Goal: Use online tool/utility: Utilize a website feature to perform a specific function

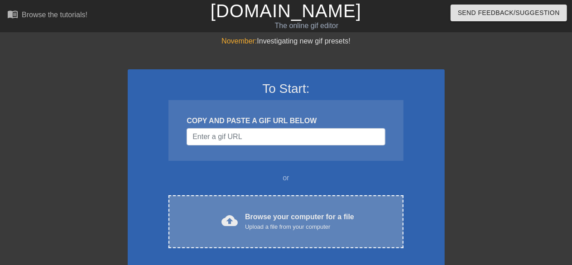
click at [278, 214] on div "Browse your computer for a file Upload a file from your computer" at bounding box center [299, 221] width 109 height 20
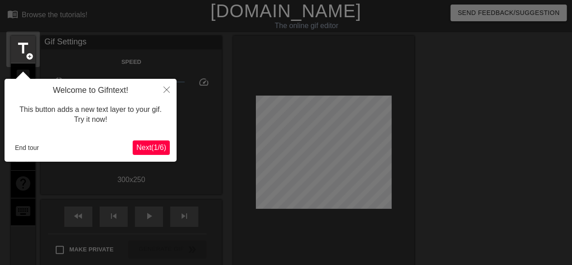
scroll to position [22, 0]
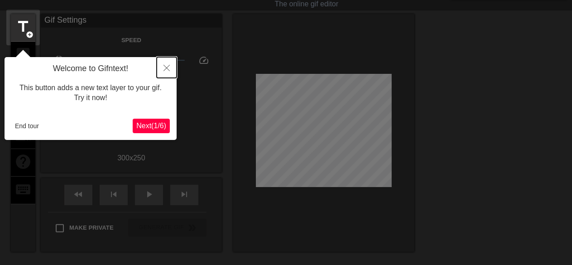
click at [166, 68] on icon "Close" at bounding box center [166, 68] width 6 height 6
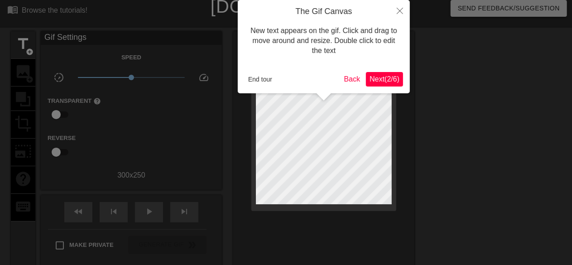
scroll to position [0, 0]
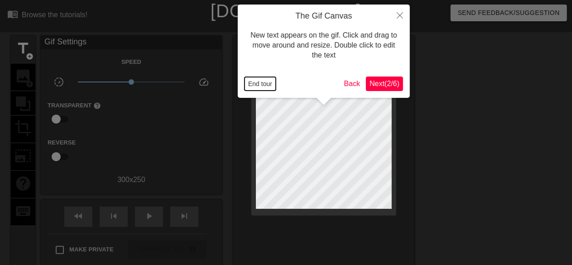
click at [267, 86] on button "End tour" at bounding box center [259, 84] width 31 height 14
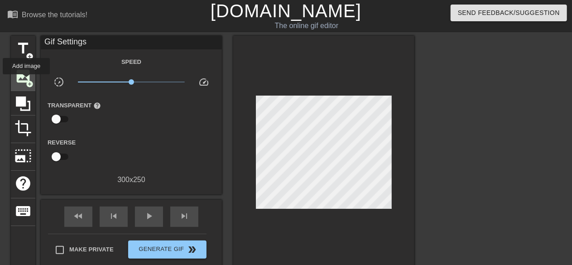
click at [26, 81] on span "add_circle" at bounding box center [30, 84] width 8 height 8
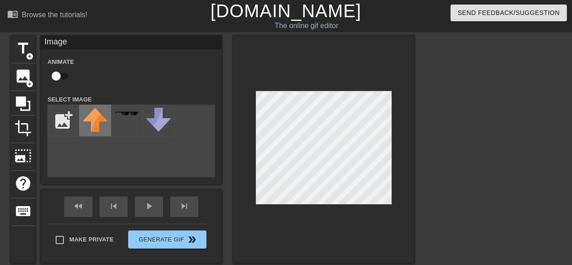
click at [104, 115] on div "title add_circle image add_circle crop photo_size_select_large help keyboard Im…" at bounding box center [212, 150] width 403 height 228
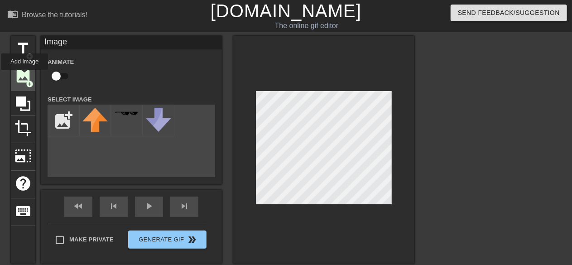
click at [24, 76] on span "image" at bounding box center [22, 75] width 17 height 17
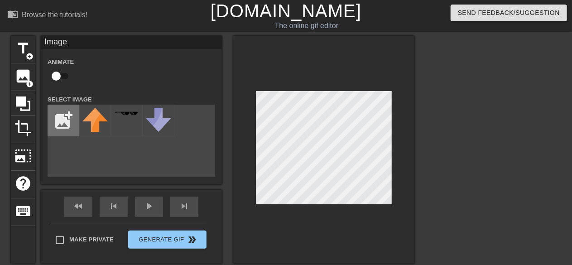
click at [63, 119] on input "file" at bounding box center [63, 120] width 31 height 31
type input "C:\fakepath\dtlogo (1).png"
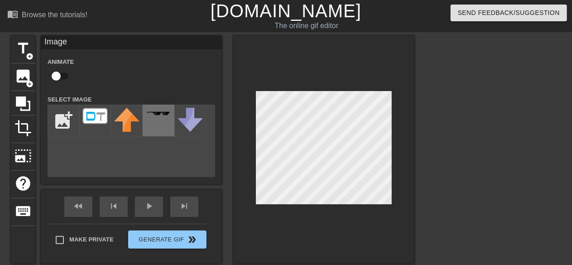
drag, startPoint x: 99, startPoint y: 116, endPoint x: 150, endPoint y: 126, distance: 52.5
click at [150, 126] on div "title add_circle image add_circle crop photo_size_select_large help keyboard Im…" at bounding box center [212, 150] width 403 height 228
click at [85, 115] on img at bounding box center [94, 116] width 25 height 16
click at [88, 117] on img at bounding box center [94, 116] width 25 height 16
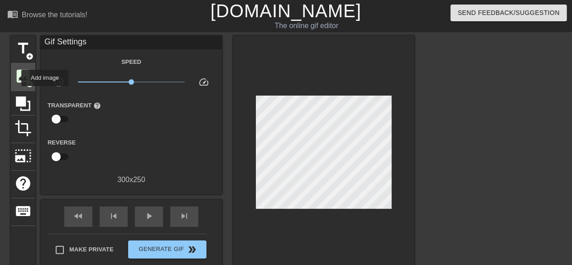
click at [15, 78] on span "image" at bounding box center [22, 75] width 17 height 17
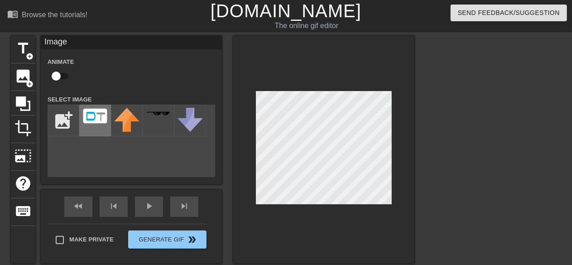
click at [91, 126] on div at bounding box center [95, 121] width 32 height 32
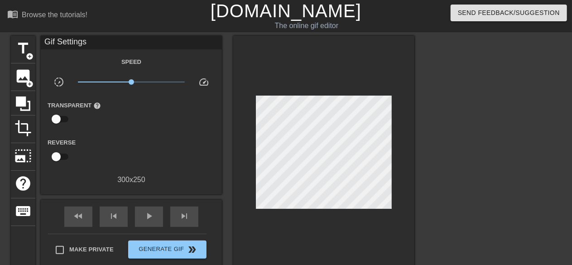
click at [303, 242] on div at bounding box center [323, 155] width 181 height 238
click at [308, 68] on div at bounding box center [323, 155] width 181 height 238
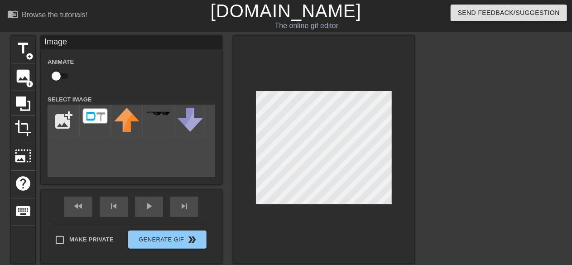
click at [336, 46] on div at bounding box center [323, 150] width 181 height 228
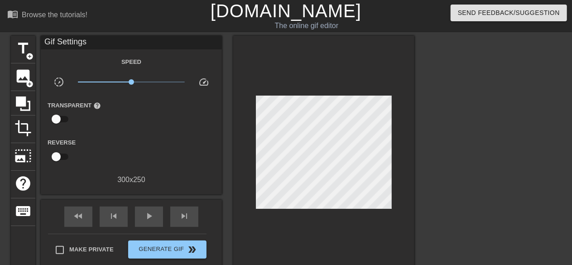
click at [297, 60] on div at bounding box center [323, 155] width 181 height 238
click at [293, 57] on div at bounding box center [323, 155] width 181 height 238
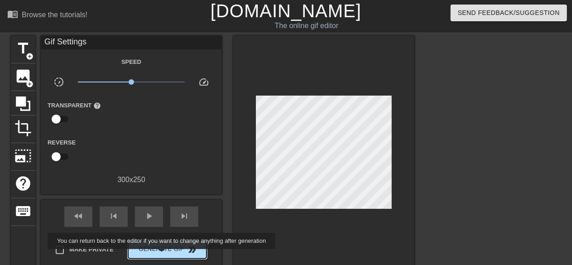
click at [162, 255] on button "Generate Gif double_arrow" at bounding box center [167, 249] width 78 height 18
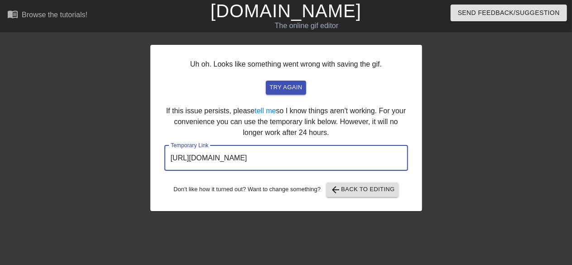
drag, startPoint x: 363, startPoint y: 157, endPoint x: 149, endPoint y: 158, distance: 214.1
click at [149, 158] on div "Uh oh. Looks like something went wrong with saving the gif. try again If this i…" at bounding box center [286, 172] width 572 height 272
drag, startPoint x: 306, startPoint y: 162, endPoint x: 162, endPoint y: 162, distance: 143.5
click at [162, 162] on div "Uh oh. Looks like something went wrong with saving the gif. try again If this i…" at bounding box center [286, 128] width 272 height 166
click at [375, 192] on span "arrow_back Back to Editing" at bounding box center [362, 189] width 65 height 11
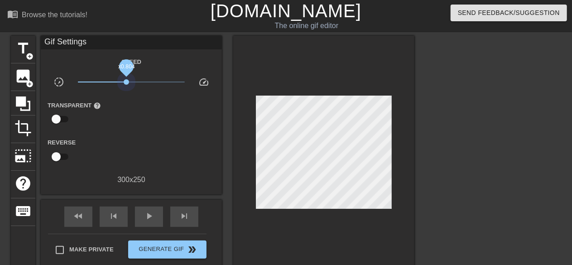
drag, startPoint x: 132, startPoint y: 84, endPoint x: 126, endPoint y: 86, distance: 6.5
click at [126, 86] on span "x0.804" at bounding box center [131, 81] width 107 height 11
drag, startPoint x: 58, startPoint y: 119, endPoint x: 65, endPoint y: 120, distance: 7.3
click at [65, 120] on input "checkbox" at bounding box center [56, 118] width 52 height 17
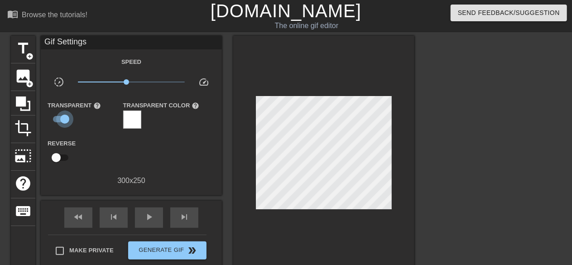
drag, startPoint x: 67, startPoint y: 121, endPoint x: 46, endPoint y: 120, distance: 20.4
click at [46, 120] on div "Transparent help" at bounding box center [79, 114] width 76 height 29
click at [57, 115] on input "checkbox" at bounding box center [65, 118] width 52 height 17
checkbox input "false"
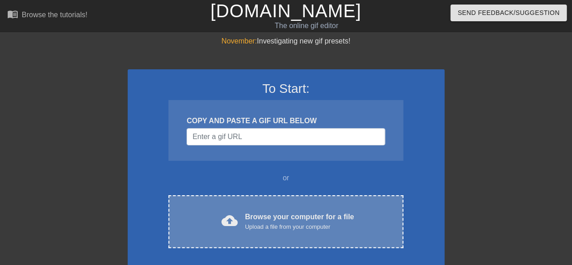
click at [276, 220] on div "Browse your computer for a file Upload a file from your computer" at bounding box center [299, 221] width 109 height 20
click at [229, 224] on span "cloud_upload" at bounding box center [229, 220] width 16 height 16
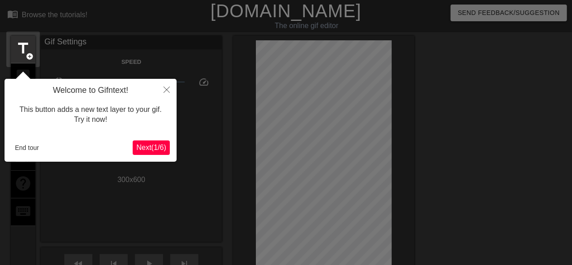
scroll to position [22, 0]
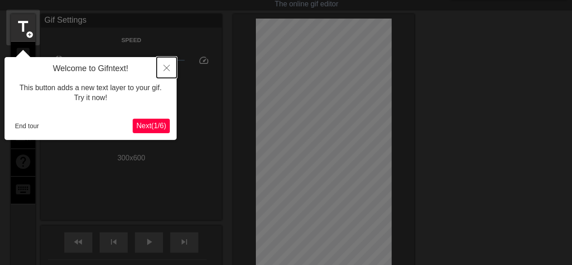
click at [162, 70] on button "Close" at bounding box center [167, 67] width 20 height 21
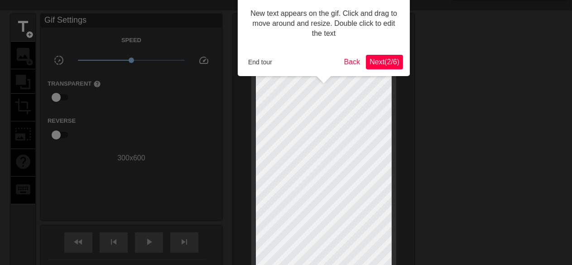
scroll to position [0, 0]
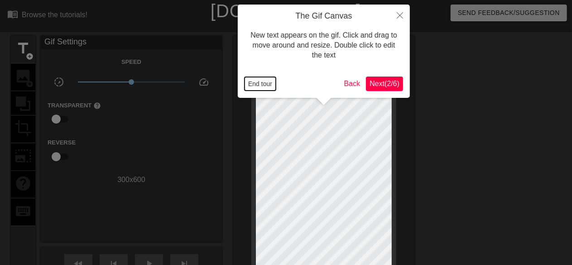
click at [261, 80] on button "End tour" at bounding box center [259, 84] width 31 height 14
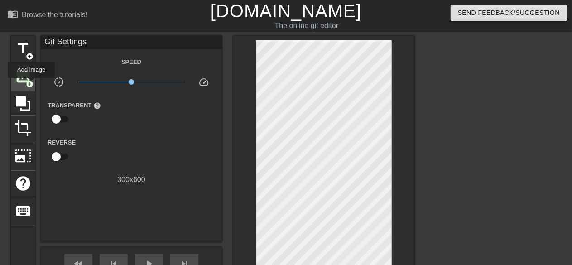
click at [31, 84] on span "add_circle" at bounding box center [30, 84] width 8 height 8
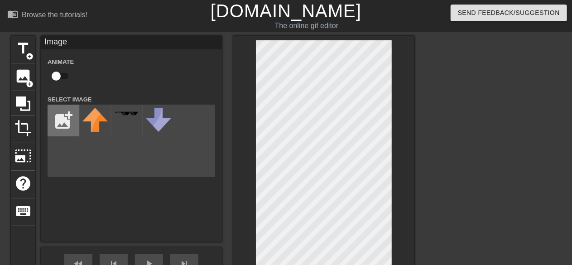
click at [72, 114] on input "file" at bounding box center [63, 120] width 31 height 31
type input "C:\fakepath\dtlogo (1).png"
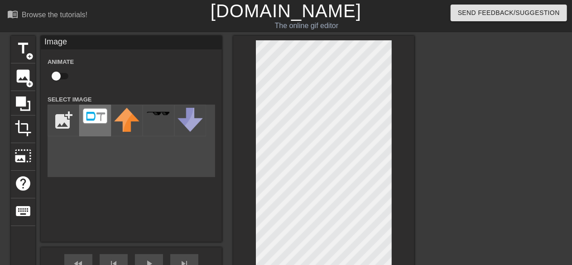
click at [92, 118] on img at bounding box center [94, 116] width 25 height 16
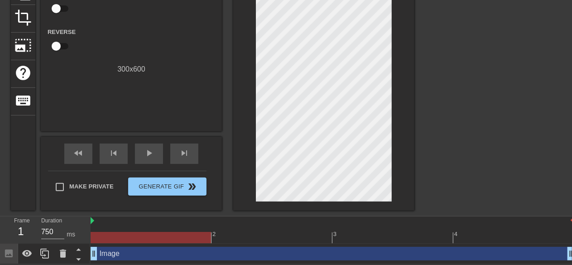
scroll to position [111, 0]
click at [149, 152] on span "play_arrow" at bounding box center [148, 153] width 11 height 11
click at [149, 152] on span "pause" at bounding box center [148, 153] width 11 height 11
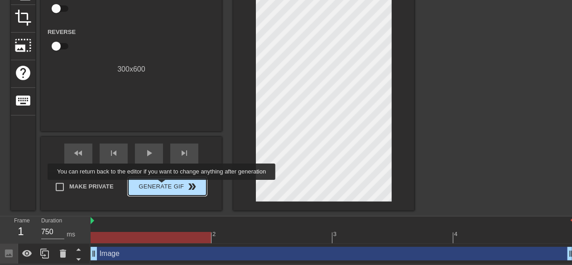
click at [162, 186] on span "Generate Gif double_arrow" at bounding box center [167, 186] width 71 height 11
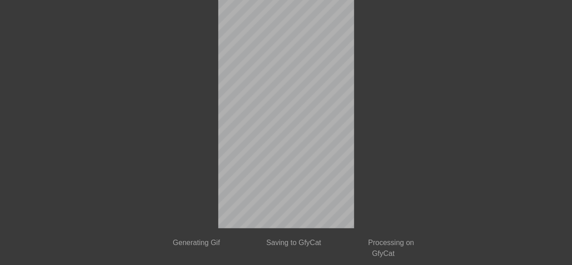
scroll to position [46, 0]
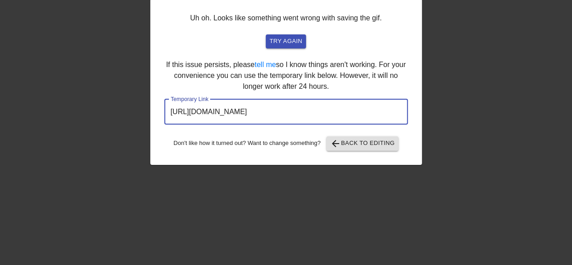
drag, startPoint x: 364, startPoint y: 113, endPoint x: 139, endPoint y: 99, distance: 224.9
click at [139, 99] on div "Uh oh. Looks like something went wrong with saving the gif. try again If this i…" at bounding box center [286, 126] width 572 height 272
drag, startPoint x: 347, startPoint y: 114, endPoint x: 160, endPoint y: 112, distance: 186.9
click at [160, 112] on div "Uh oh. Looks like something went wrong with saving the gif. try again If this i…" at bounding box center [286, 82] width 272 height 166
click at [369, 140] on span "arrow_back Back to Editing" at bounding box center [362, 143] width 65 height 11
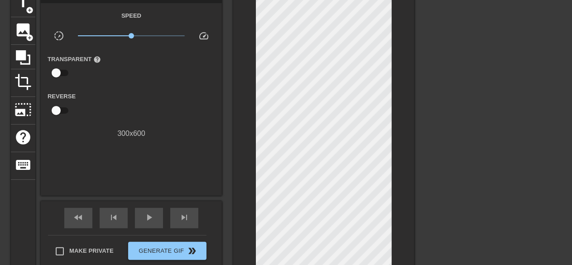
scroll to position [0, 0]
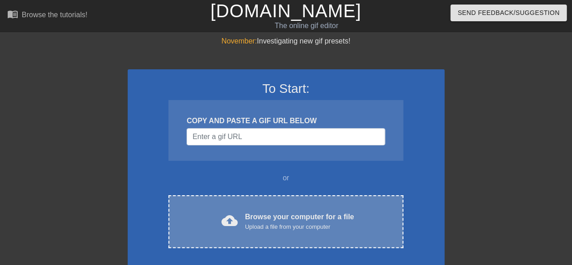
click at [281, 223] on div "Upload a file from your computer" at bounding box center [299, 226] width 109 height 9
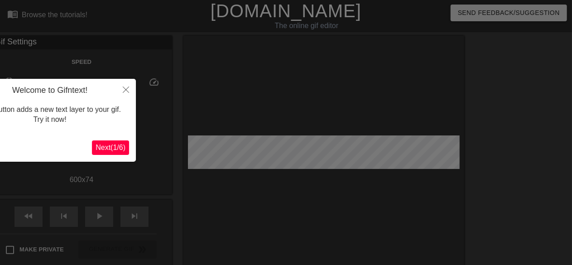
scroll to position [22, 0]
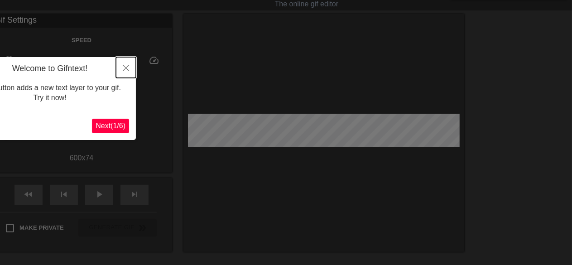
click at [126, 69] on icon "Close" at bounding box center [126, 68] width 6 height 6
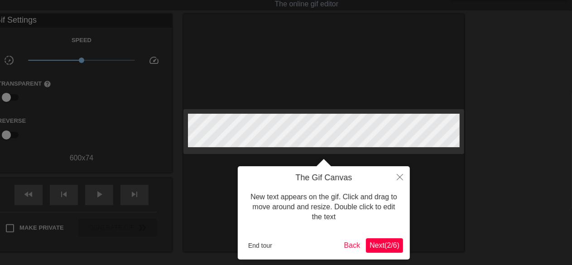
scroll to position [0, 0]
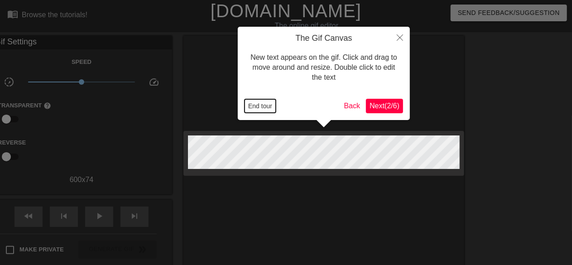
click at [265, 105] on button "End tour" at bounding box center [259, 106] width 31 height 14
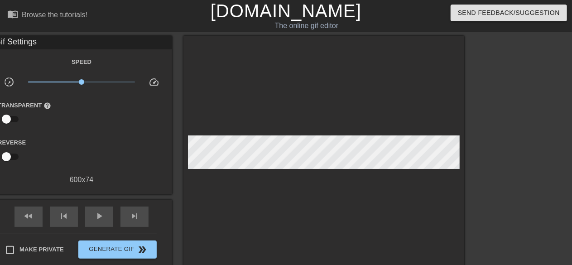
drag, startPoint x: 125, startPoint y: 134, endPoint x: 93, endPoint y: 135, distance: 32.6
click at [93, 135] on div "Speed slow_motion_video x1.00 speed Transparent help Reverse 600 x 74" at bounding box center [81, 120] width 167 height 129
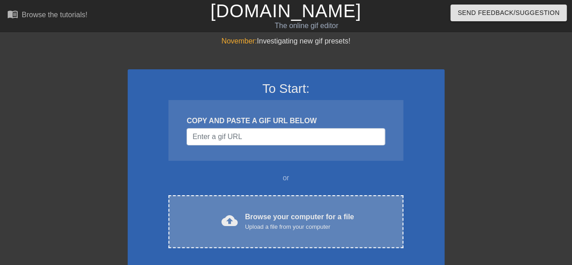
click at [303, 214] on div "Browse your computer for a file Upload a file from your computer" at bounding box center [299, 221] width 109 height 20
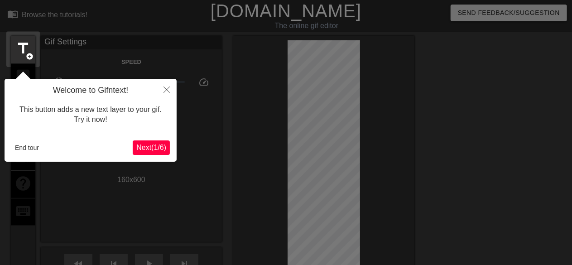
scroll to position [22, 0]
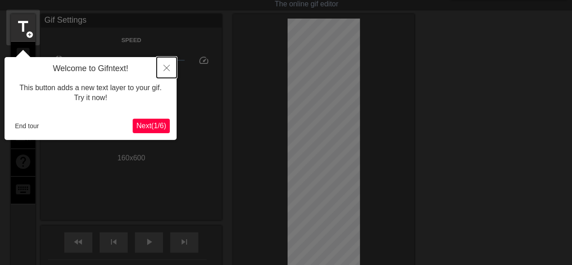
click at [166, 72] on button "Close" at bounding box center [167, 67] width 20 height 21
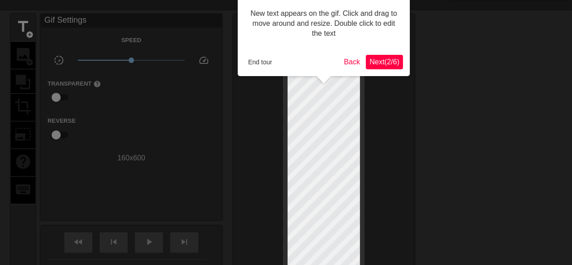
scroll to position [0, 0]
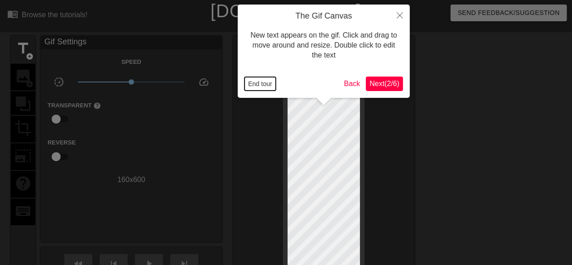
click at [266, 80] on button "End tour" at bounding box center [259, 84] width 31 height 14
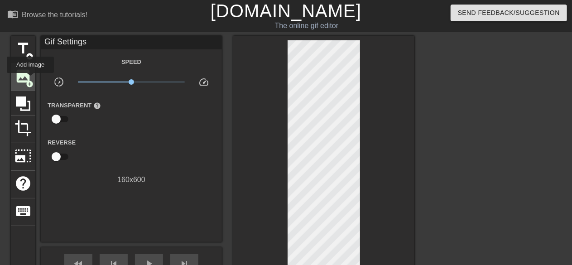
click at [30, 80] on span "add_circle" at bounding box center [30, 84] width 8 height 8
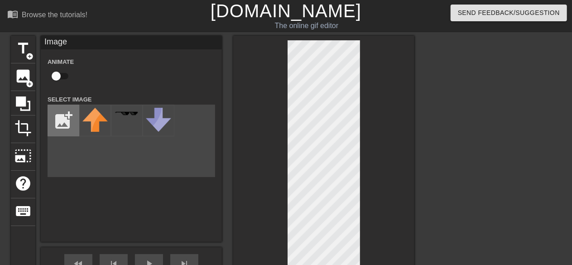
click at [68, 113] on input "file" at bounding box center [63, 120] width 31 height 31
type input "C:\fakepath\dtlogo (1).png"
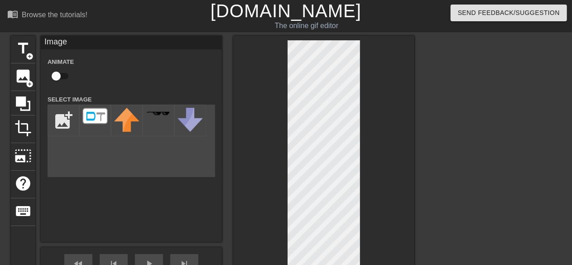
click at [99, 150] on div "title add_circle image add_circle crop photo_size_select_large help keyboard Im…" at bounding box center [212, 178] width 403 height 285
click at [97, 116] on img at bounding box center [94, 116] width 25 height 16
drag, startPoint x: 98, startPoint y: 116, endPoint x: 248, endPoint y: 136, distance: 151.6
click at [248, 136] on div "title add_circle image add_circle crop photo_size_select_large help keyboard Im…" at bounding box center [212, 178] width 403 height 285
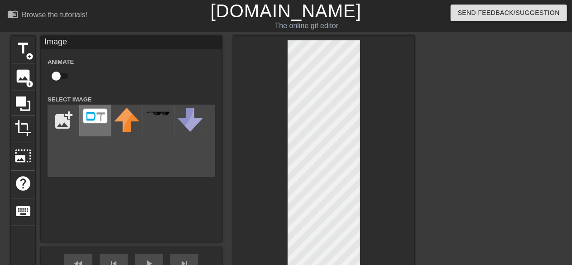
click at [100, 119] on img at bounding box center [94, 116] width 25 height 16
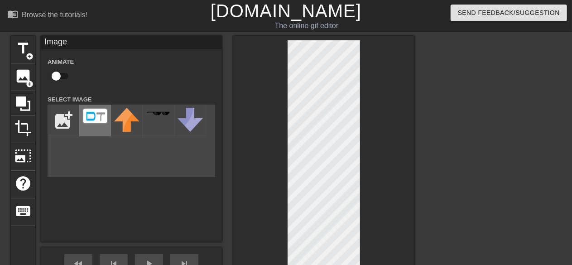
click at [100, 119] on img at bounding box center [94, 116] width 25 height 16
click at [100, 121] on img at bounding box center [94, 116] width 25 height 16
click at [100, 122] on img at bounding box center [94, 116] width 25 height 16
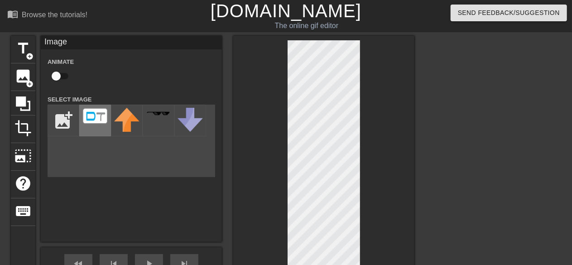
click at [86, 122] on img at bounding box center [94, 116] width 25 height 16
click at [95, 123] on img at bounding box center [94, 116] width 25 height 16
click at [89, 118] on img at bounding box center [94, 116] width 25 height 16
click at [102, 108] on div at bounding box center [95, 121] width 32 height 32
click at [102, 110] on img at bounding box center [94, 116] width 25 height 16
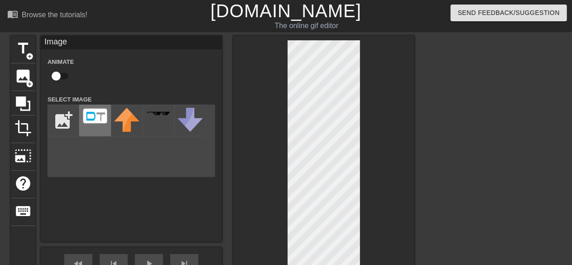
click at [102, 110] on img at bounding box center [94, 116] width 25 height 16
click at [103, 113] on img at bounding box center [94, 116] width 25 height 16
click at [104, 113] on img at bounding box center [94, 116] width 25 height 16
click at [67, 125] on input "file" at bounding box center [63, 120] width 31 height 31
click at [291, 153] on div "title add_circle image add_circle crop photo_size_select_large help keyboard Im…" at bounding box center [212, 178] width 403 height 285
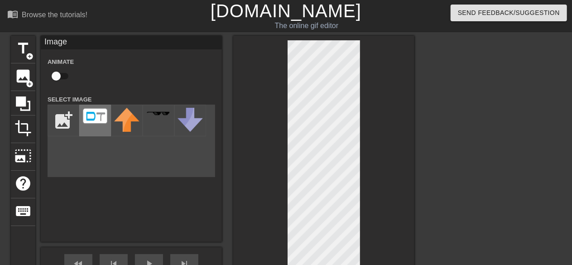
click at [86, 115] on img at bounding box center [94, 116] width 25 height 16
click at [87, 113] on img at bounding box center [94, 116] width 25 height 16
click at [90, 112] on img at bounding box center [94, 116] width 25 height 16
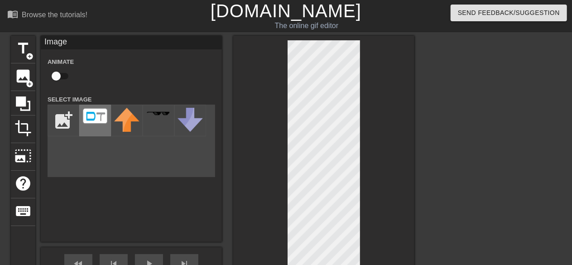
click at [90, 112] on img at bounding box center [94, 116] width 25 height 16
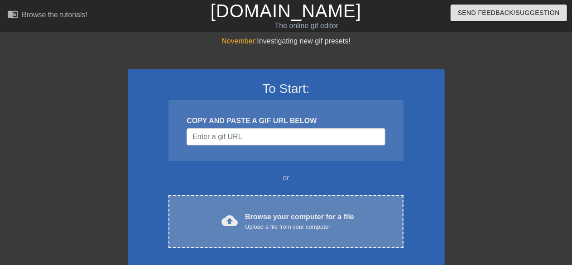
click at [272, 219] on div "Browse your computer for a file Upload a file from your computer" at bounding box center [299, 221] width 109 height 20
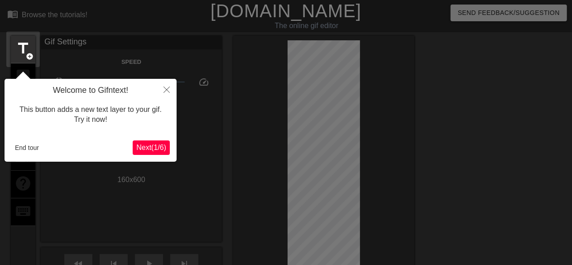
scroll to position [22, 0]
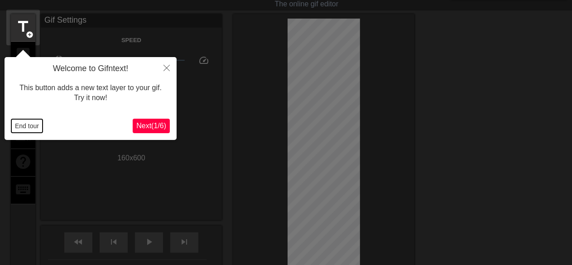
click at [31, 126] on button "End tour" at bounding box center [26, 126] width 31 height 14
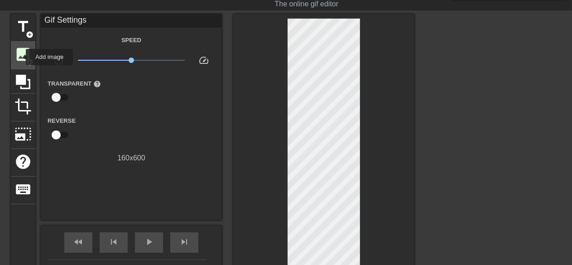
click at [20, 57] on span "image" at bounding box center [22, 54] width 17 height 17
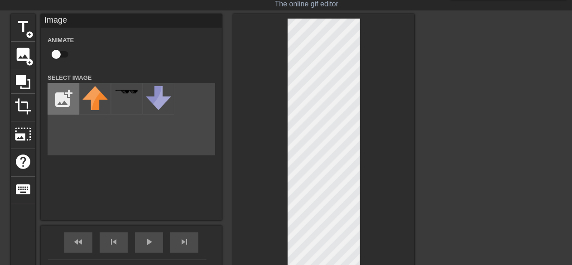
click at [62, 92] on input "file" at bounding box center [63, 98] width 31 height 31
type input "C:\fakepath\dtlogo (1).png"
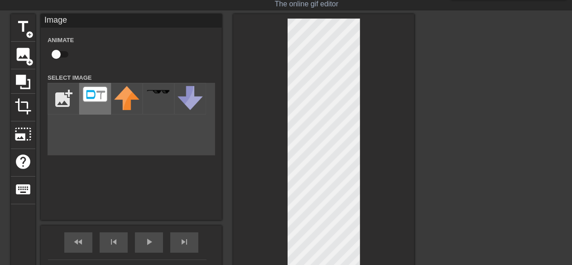
click at [99, 95] on img at bounding box center [94, 94] width 25 height 16
click at [434, 117] on div at bounding box center [493, 150] width 136 height 272
click at [399, 71] on div at bounding box center [323, 156] width 181 height 285
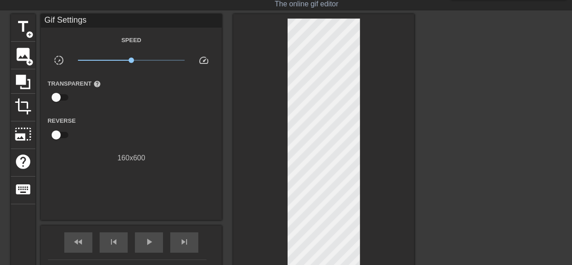
click at [405, 96] on div at bounding box center [323, 156] width 181 height 285
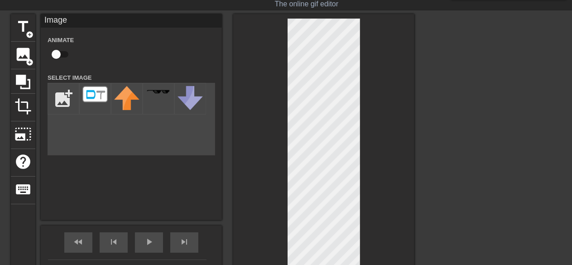
click at [402, 62] on div at bounding box center [323, 156] width 181 height 285
click at [425, 64] on div at bounding box center [493, 150] width 136 height 272
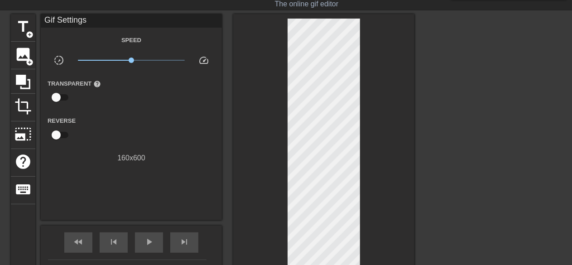
scroll to position [0, 0]
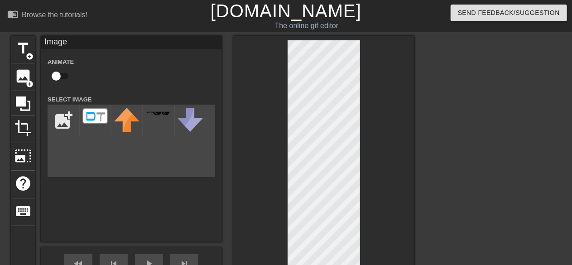
click at [366, 58] on div at bounding box center [323, 178] width 181 height 285
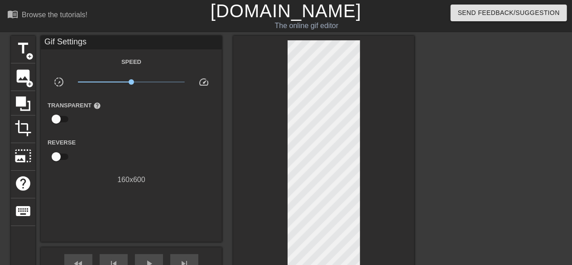
click at [389, 64] on div at bounding box center [323, 178] width 181 height 285
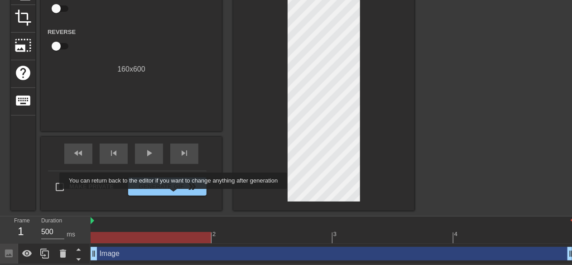
scroll to position [111, 0]
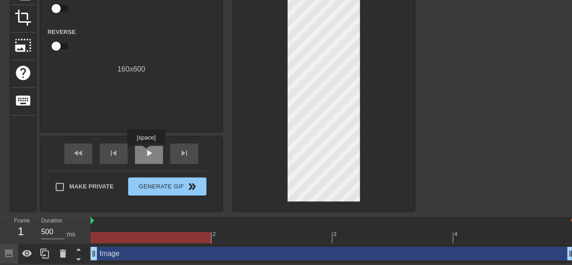
click at [147, 153] on span "play_arrow" at bounding box center [148, 153] width 11 height 11
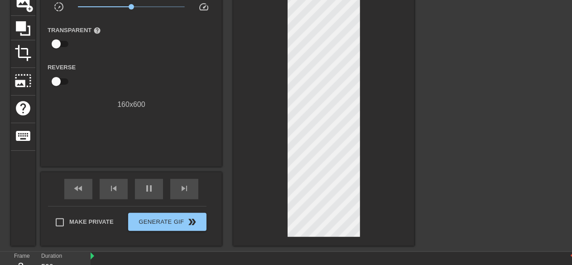
scroll to position [79, 0]
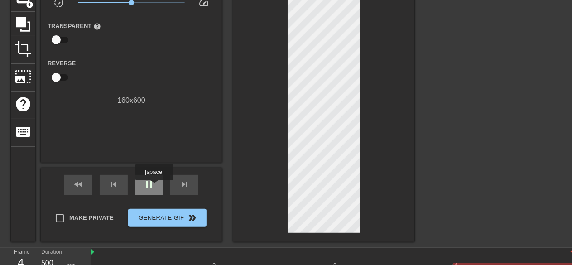
click at [154, 186] on span "pause" at bounding box center [148, 184] width 11 height 11
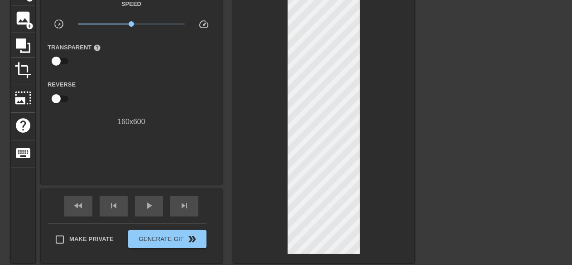
scroll to position [111, 0]
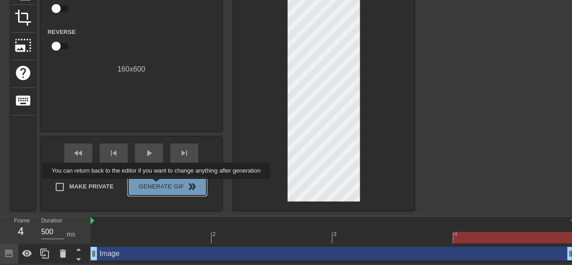
drag, startPoint x: 157, startPoint y: 185, endPoint x: 568, endPoint y: 92, distance: 421.8
click at [158, 185] on span "Generate Gif double_arrow" at bounding box center [167, 186] width 71 height 11
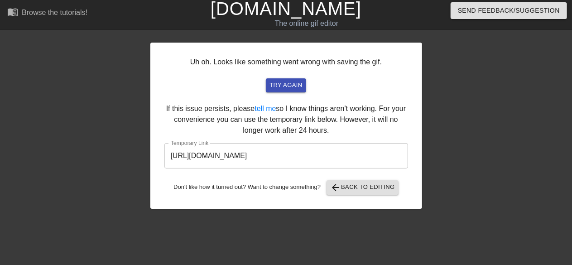
scroll to position [0, 0]
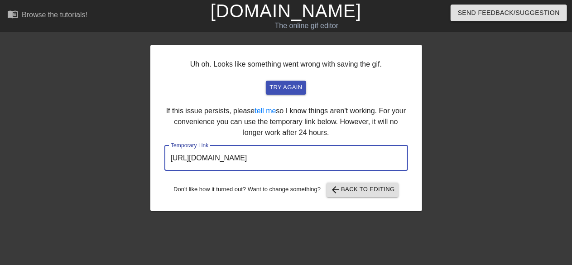
drag, startPoint x: 367, startPoint y: 157, endPoint x: 128, endPoint y: 160, distance: 239.4
click at [128, 160] on div "Uh oh. Looks like something went wrong with saving the gif. try again If this i…" at bounding box center [286, 172] width 572 height 272
drag, startPoint x: 362, startPoint y: 158, endPoint x: 150, endPoint y: 157, distance: 211.8
click at [150, 157] on div "Uh oh. Looks like something went wrong with saving the gif. try again If this i…" at bounding box center [286, 128] width 272 height 166
click at [367, 192] on span "arrow_back Back to Editing" at bounding box center [362, 189] width 65 height 11
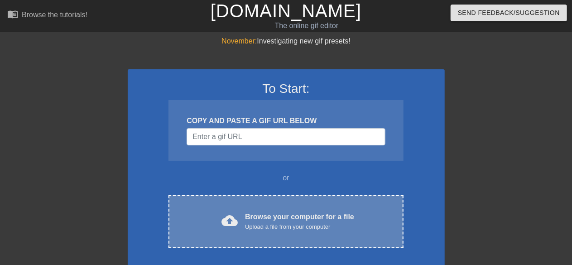
click at [235, 226] on span "cloud_upload" at bounding box center [229, 220] width 16 height 16
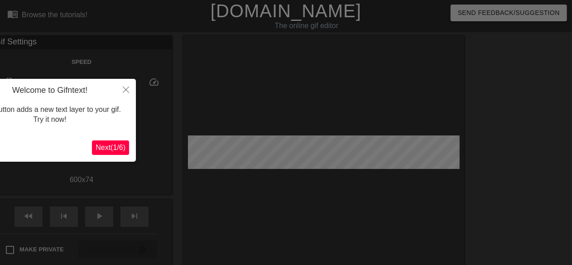
scroll to position [22, 0]
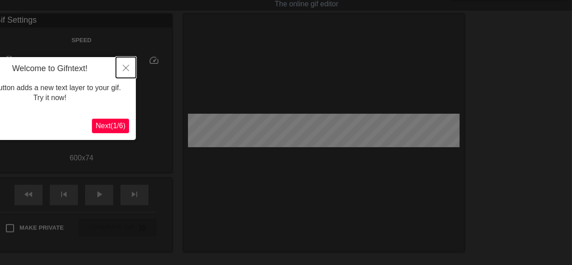
click at [125, 64] on button "Close" at bounding box center [126, 67] width 20 height 21
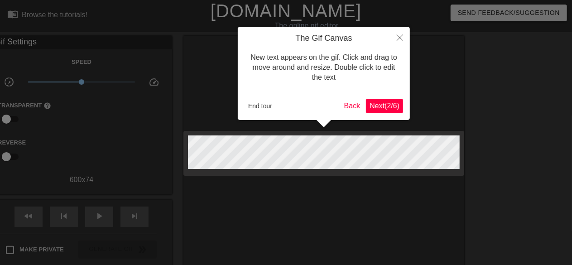
click at [392, 104] on span "Next ( 2 / 6 )" at bounding box center [384, 106] width 30 height 8
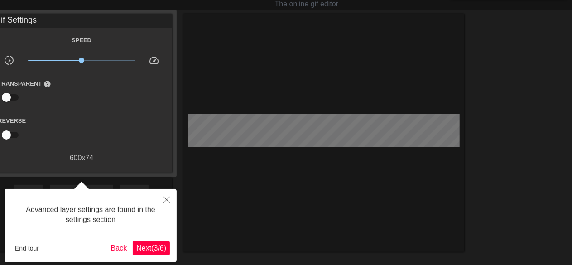
click at [145, 252] on span "Next ( 3 / 6 )" at bounding box center [151, 248] width 30 height 8
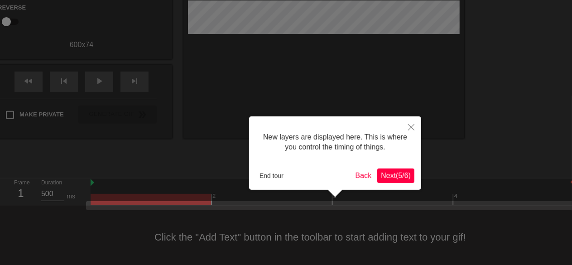
scroll to position [138, 0]
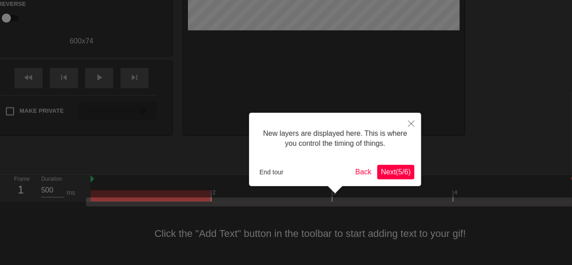
click at [400, 173] on span "Next ( 5 / 6 )" at bounding box center [396, 172] width 30 height 8
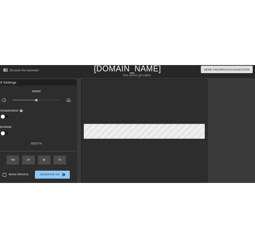
scroll to position [0, 0]
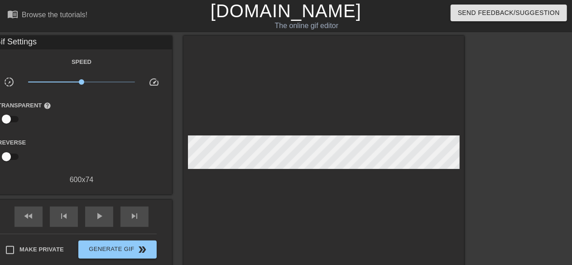
drag, startPoint x: 0, startPoint y: 8, endPoint x: 0, endPoint y: 33, distance: 25.3
click at [0, 33] on div "menu_book Browse the tutorials! Gifntext.com The online gif editor Send Feedbac…" at bounding box center [286, 201] width 572 height 403
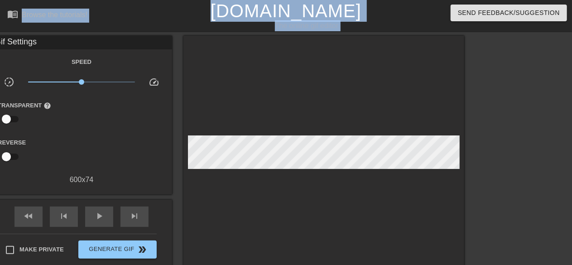
click at [283, 91] on div at bounding box center [323, 155] width 281 height 238
click at [262, 88] on div at bounding box center [323, 155] width 281 height 238
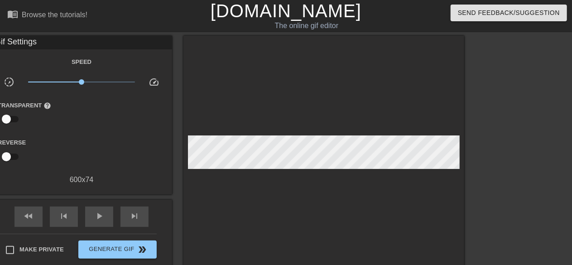
drag, startPoint x: 466, startPoint y: 80, endPoint x: 385, endPoint y: 76, distance: 80.7
click at [411, 76] on div "title add_circle image add_circle crop photo_size_select_large help keyboard Gi…" at bounding box center [286, 172] width 572 height 272
click at [186, 72] on div at bounding box center [323, 155] width 281 height 238
drag, startPoint x: 194, startPoint y: 32, endPoint x: 377, endPoint y: 221, distance: 262.4
click at [197, 79] on div "menu_book Browse the tutorials! Gifntext.com The online gif editor Send Feedbac…" at bounding box center [286, 201] width 572 height 403
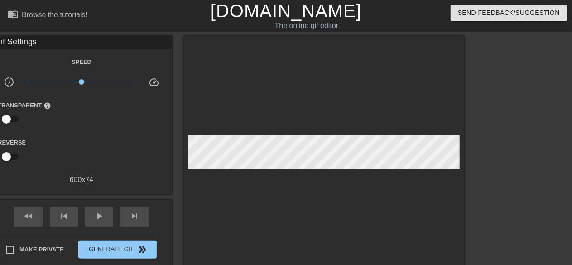
click at [354, 260] on div at bounding box center [323, 155] width 281 height 238
drag, startPoint x: 354, startPoint y: 262, endPoint x: 344, endPoint y: 191, distance: 72.1
click at [342, 212] on div at bounding box center [323, 155] width 281 height 238
click at [61, 18] on div "Browse the tutorials!" at bounding box center [55, 15] width 66 height 8
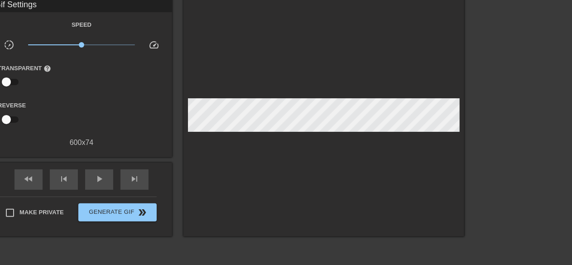
scroll to position [40, 0]
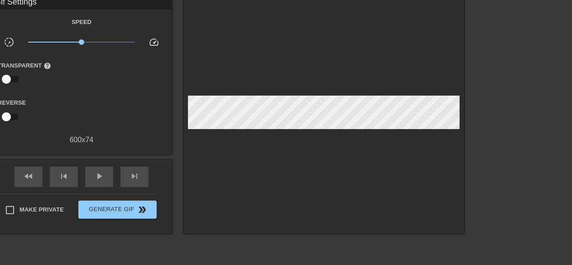
click at [153, 45] on span "speed" at bounding box center [153, 42] width 11 height 11
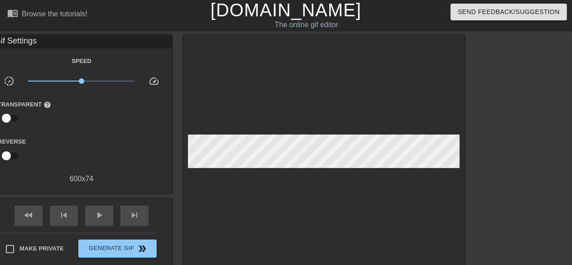
scroll to position [0, 0]
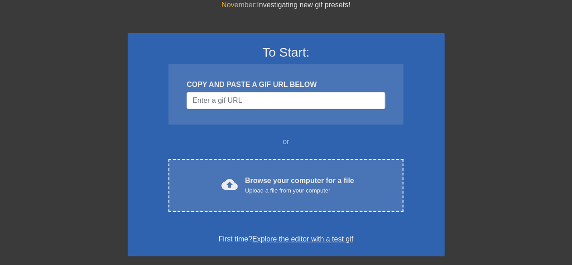
scroll to position [40, 0]
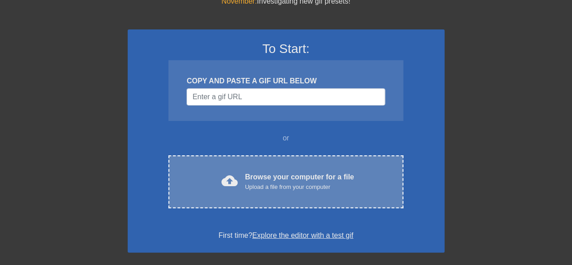
click at [293, 186] on div "Upload a file from your computer" at bounding box center [299, 186] width 109 height 9
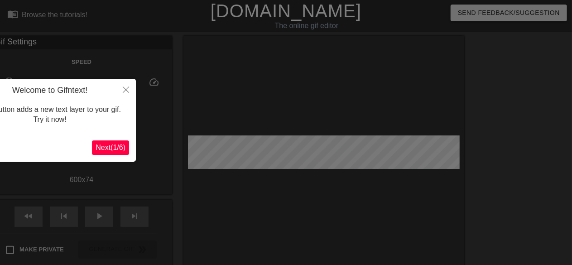
scroll to position [22, 0]
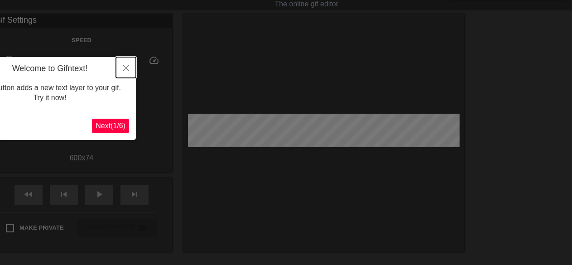
click at [128, 68] on icon "Close" at bounding box center [126, 68] width 6 height 6
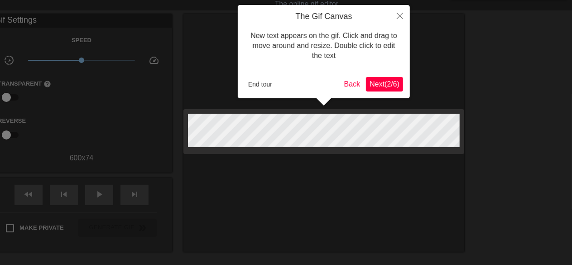
scroll to position [0, 0]
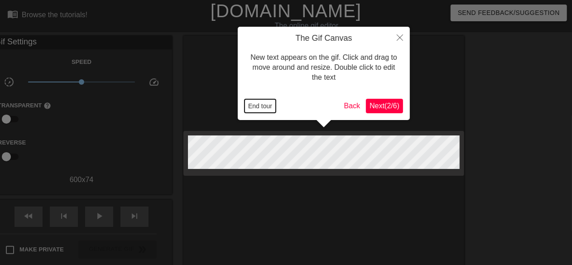
click at [261, 103] on button "End tour" at bounding box center [259, 106] width 31 height 14
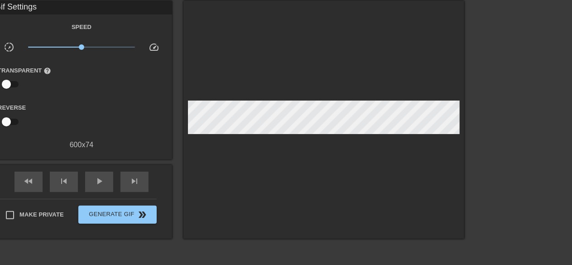
scroll to position [40, 0]
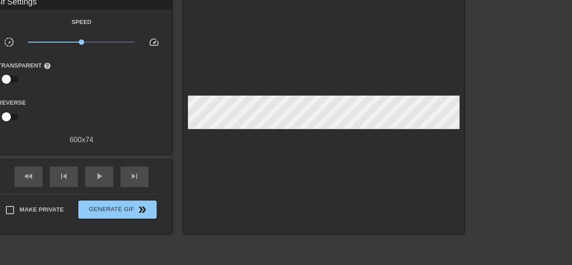
click at [80, 141] on div "600 x 74" at bounding box center [81, 139] width 181 height 11
click at [89, 140] on div "600 x 74" at bounding box center [81, 139] width 181 height 11
click at [91, 140] on div "600 x 74" at bounding box center [81, 139] width 181 height 11
drag, startPoint x: 91, startPoint y: 140, endPoint x: 0, endPoint y: 118, distance: 93.7
click at [83, 139] on div "600 x 74" at bounding box center [81, 139] width 181 height 11
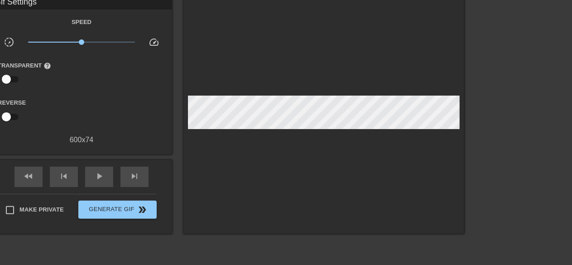
click at [5, 115] on input "checkbox" at bounding box center [7, 116] width 52 height 17
click at [12, 116] on input "checkbox" at bounding box center [15, 116] width 52 height 17
click at [12, 116] on input "checkbox" at bounding box center [7, 116] width 52 height 17
click at [12, 116] on input "checkbox" at bounding box center [15, 116] width 52 height 17
click at [12, 116] on input "checkbox" at bounding box center [7, 116] width 52 height 17
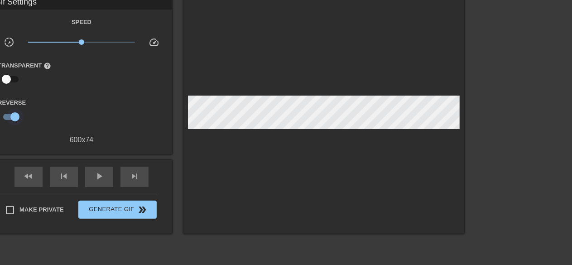
click at [17, 119] on input "checkbox" at bounding box center [15, 116] width 52 height 17
checkbox input "false"
click at [5, 81] on input "checkbox" at bounding box center [7, 79] width 52 height 17
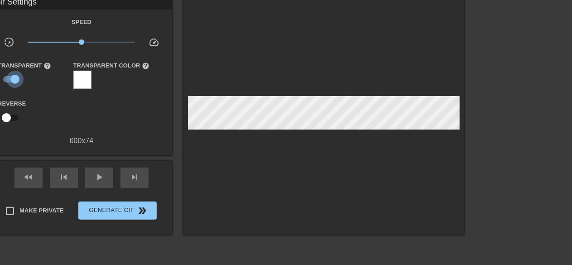
click at [14, 81] on input "checkbox" at bounding box center [15, 79] width 52 height 17
checkbox input "false"
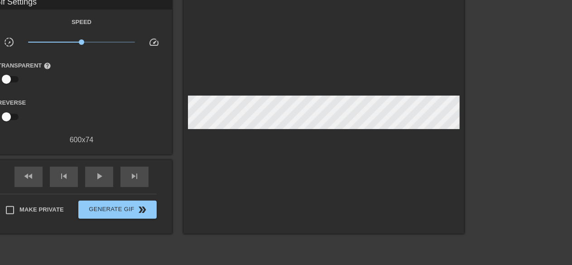
click at [10, 46] on span "slow_motion_video" at bounding box center [9, 42] width 11 height 11
click at [82, 45] on span "x1.01" at bounding box center [81, 42] width 107 height 11
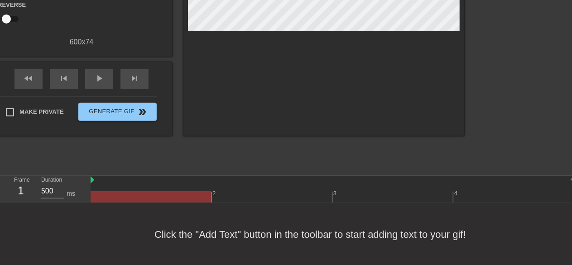
scroll to position [138, 0]
click at [287, 238] on div "Click the "Add Text" button in the toolbar to start adding text to your gif!" at bounding box center [286, 233] width 572 height 63
click at [454, 234] on div "Click the "Add Text" button in the toolbar to start adding text to your gif!" at bounding box center [286, 233] width 572 height 63
click at [358, 240] on div "Click the "Add Text" button in the toolbar to start adding text to your gif!" at bounding box center [286, 233] width 572 height 63
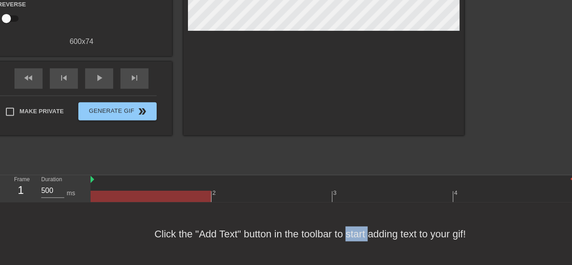
click at [358, 240] on div "Click the "Add Text" button in the toolbar to start adding text to your gif!" at bounding box center [286, 233] width 572 height 63
click at [337, 234] on div "Click the "Add Text" button in the toolbar to start adding text to your gif!" at bounding box center [286, 233] width 572 height 63
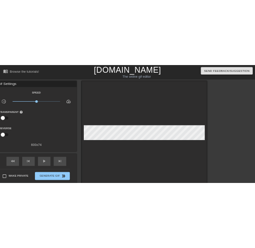
scroll to position [0, 0]
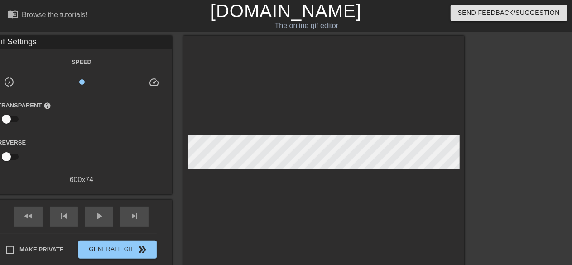
click at [29, 70] on div "Speed slow_motion_video x1.01 speed Transparent help Reverse 600 x 74" at bounding box center [81, 120] width 167 height 129
click at [26, 70] on div "Speed slow_motion_video x1.01 speed Transparent help Reverse 600 x 74" at bounding box center [81, 120] width 167 height 129
click at [0, 60] on div "Speed" at bounding box center [81, 61] width 181 height 11
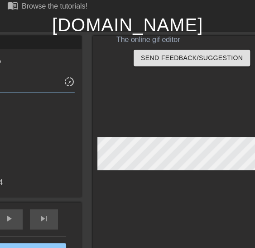
drag, startPoint x: 73, startPoint y: 142, endPoint x: 79, endPoint y: 191, distance: 49.6
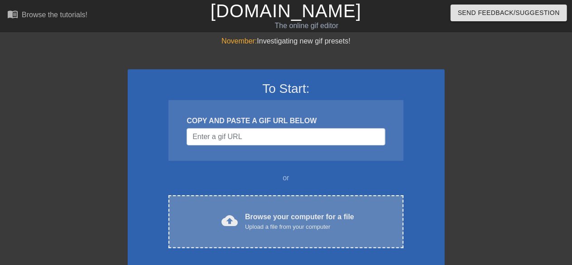
click at [272, 219] on div "Browse your computer for a file Upload a file from your computer" at bounding box center [299, 221] width 109 height 20
click at [271, 214] on div "Browse your computer for a file Upload a file from your computer" at bounding box center [299, 221] width 109 height 20
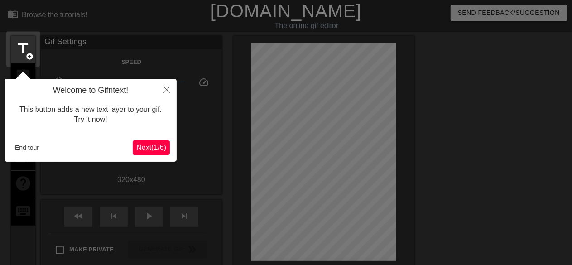
scroll to position [22, 0]
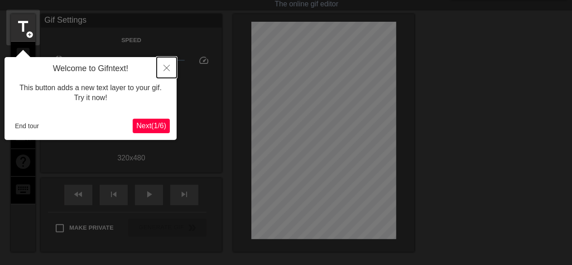
click at [168, 70] on icon "Close" at bounding box center [166, 68] width 6 height 6
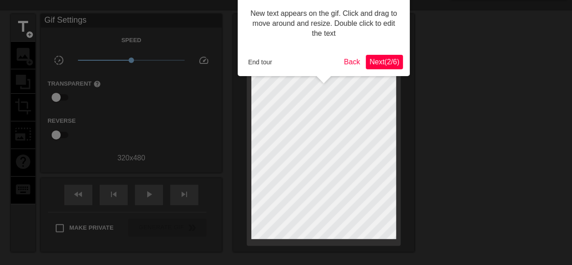
scroll to position [0, 0]
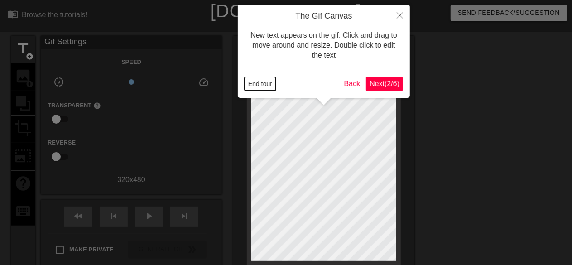
click at [268, 85] on button "End tour" at bounding box center [259, 84] width 31 height 14
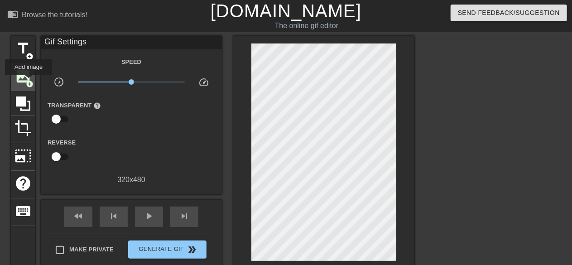
click at [28, 81] on span "add_circle" at bounding box center [30, 84] width 8 height 8
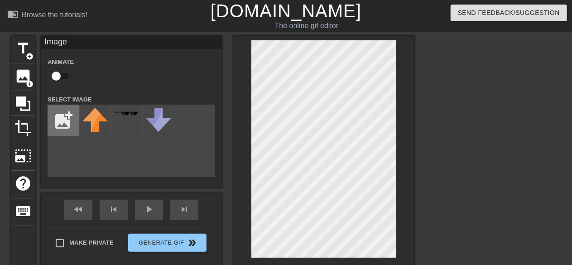
click at [69, 114] on input "file" at bounding box center [63, 120] width 31 height 31
type input "C:\fakepath\dtlogo (1).png"
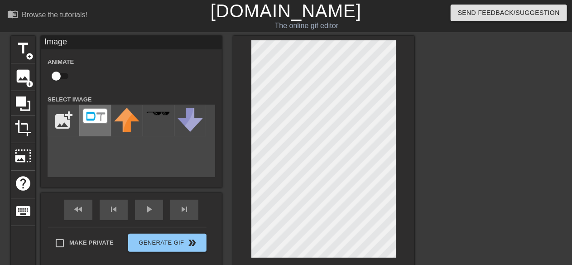
click at [99, 121] on img at bounding box center [94, 116] width 25 height 16
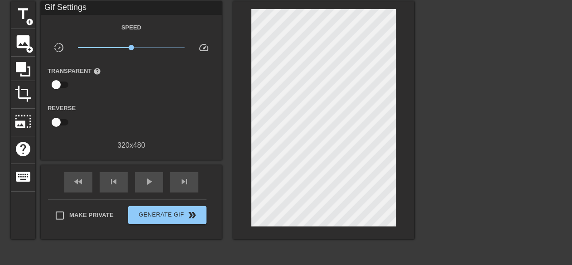
scroll to position [40, 0]
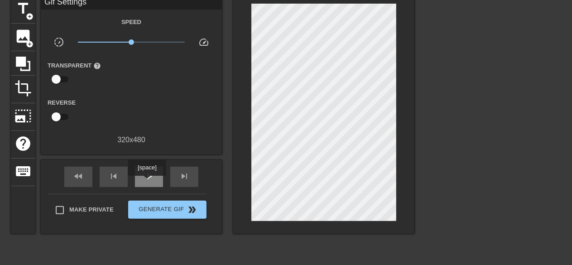
click at [147, 182] on div "play_arrow" at bounding box center [149, 177] width 28 height 20
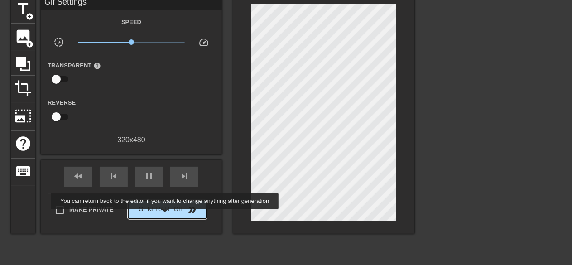
click at [166, 215] on button "Generate Gif double_arrow" at bounding box center [167, 209] width 78 height 18
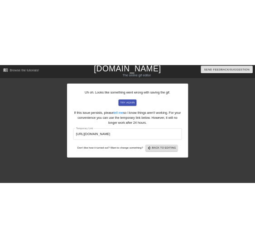
scroll to position [0, 0]
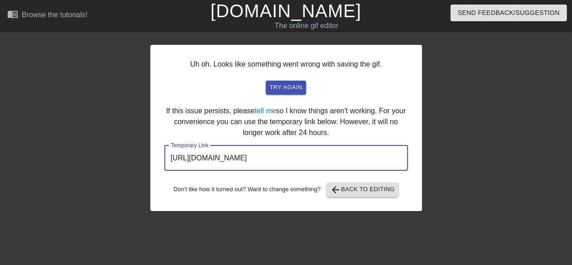
drag, startPoint x: 360, startPoint y: 162, endPoint x: 177, endPoint y: 160, distance: 182.8
click at [177, 160] on input "http://www.gifntext.com/temp_generations/EOF9HJIl.gif" at bounding box center [285, 157] width 243 height 25
drag, startPoint x: 354, startPoint y: 160, endPoint x: 161, endPoint y: 150, distance: 193.5
click at [161, 150] on div "Uh oh. Looks like something went wrong with saving the gif. try again If this i…" at bounding box center [286, 128] width 272 height 166
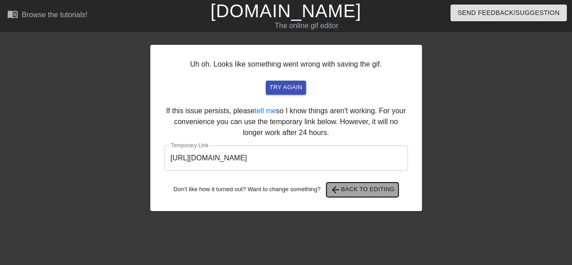
click at [348, 191] on span "arrow_back Back to Editing" at bounding box center [362, 189] width 65 height 11
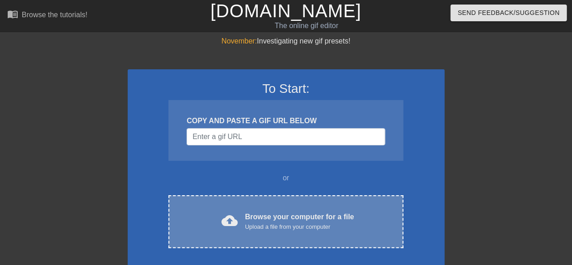
click at [254, 216] on div "Browse your computer for a file Upload a file from your computer" at bounding box center [299, 221] width 109 height 20
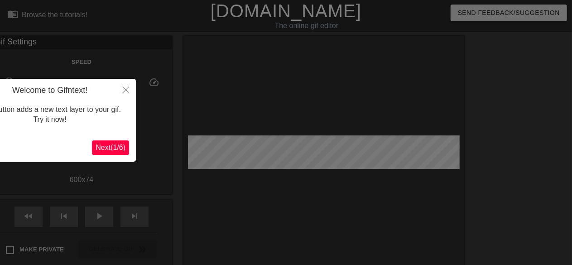
scroll to position [22, 0]
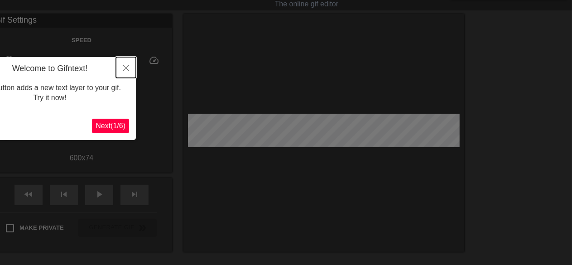
click at [128, 68] on icon "Close" at bounding box center [126, 68] width 6 height 6
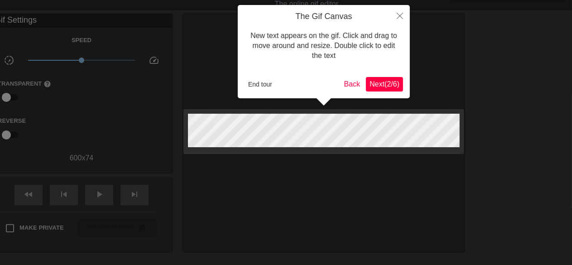
scroll to position [0, 0]
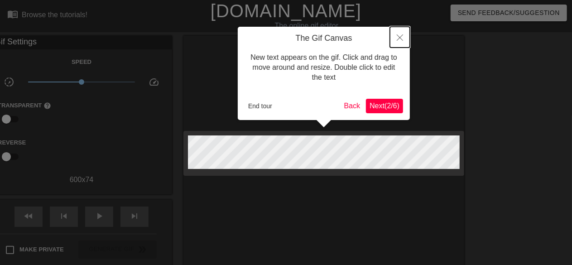
click at [254, 38] on icon "Close" at bounding box center [399, 37] width 6 height 6
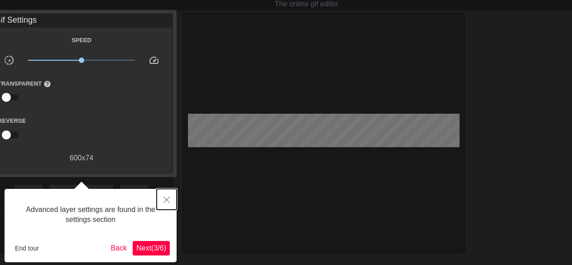
click at [167, 200] on icon "Close" at bounding box center [166, 199] width 6 height 6
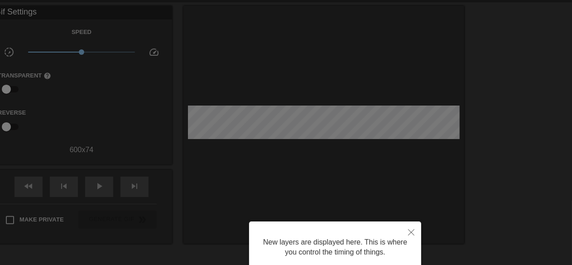
scroll to position [138, 0]
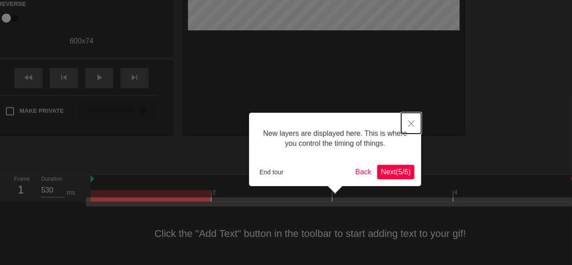
click at [254, 124] on icon "Close" at bounding box center [411, 123] width 6 height 6
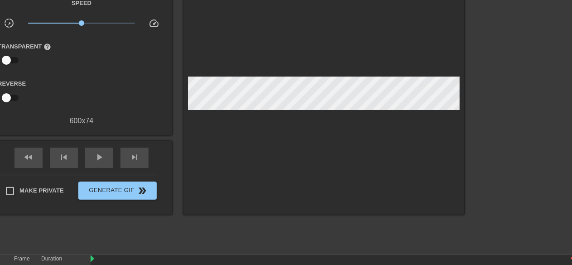
scroll to position [0, 0]
